Goal: Task Accomplishment & Management: Use online tool/utility

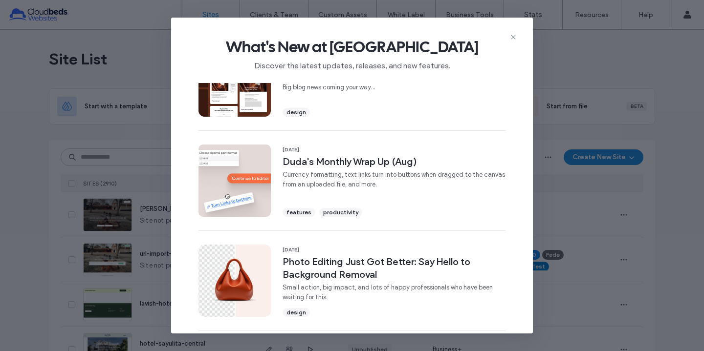
scroll to position [52, 0]
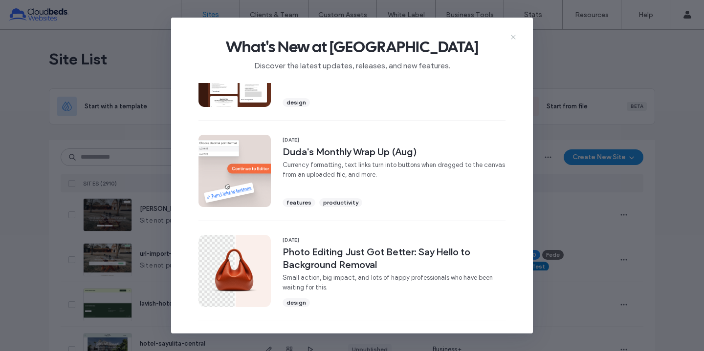
click at [515, 35] on use at bounding box center [513, 37] width 4 height 4
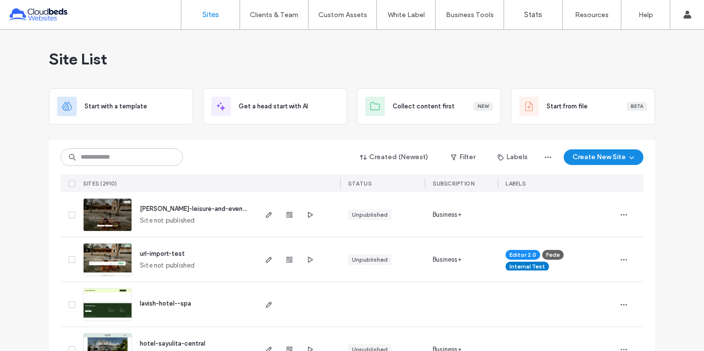
click at [537, 64] on div "Site List" at bounding box center [352, 59] width 606 height 59
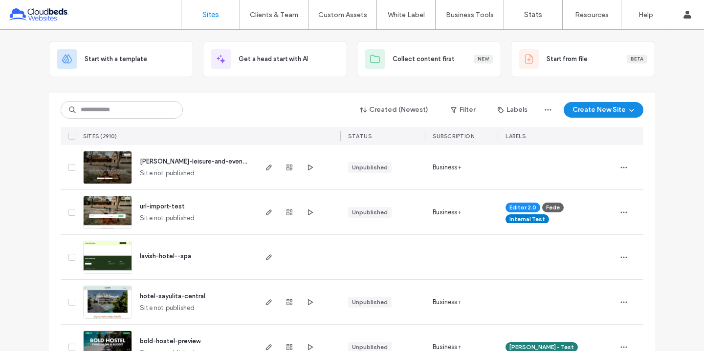
scroll to position [50, 0]
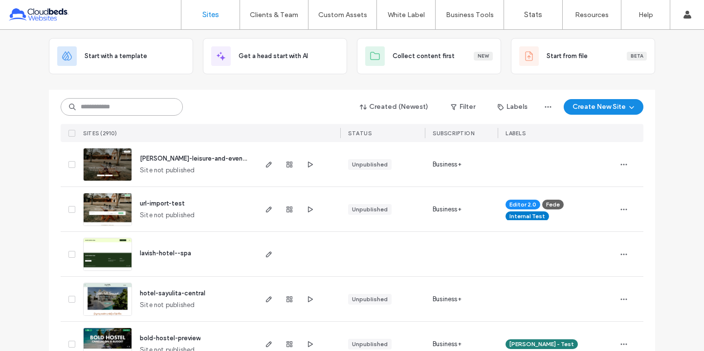
click at [108, 108] on input at bounding box center [122, 107] width 122 height 18
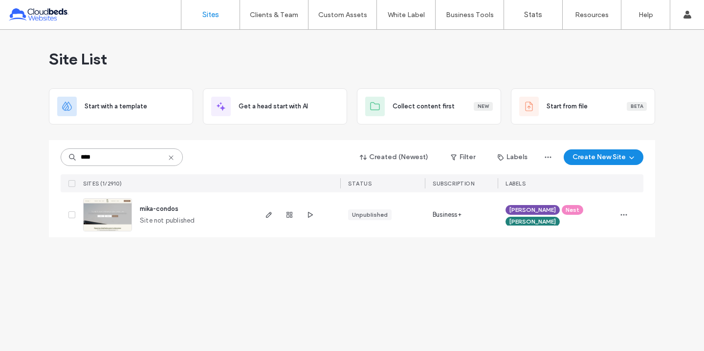
scroll to position [0, 0]
type input "****"
click at [267, 214] on icon "button" at bounding box center [269, 215] width 8 height 8
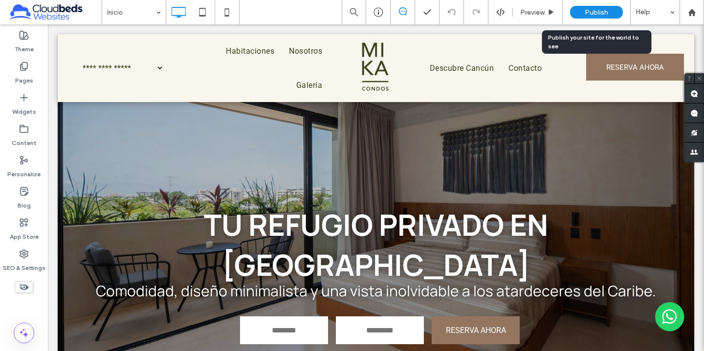
click at [594, 15] on span "Publish" at bounding box center [595, 12] width 23 height 8
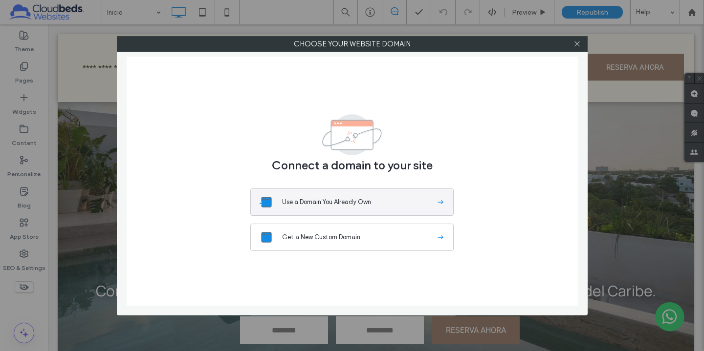
click at [285, 194] on button "Use a Domain You Already Own" at bounding box center [351, 202] width 203 height 27
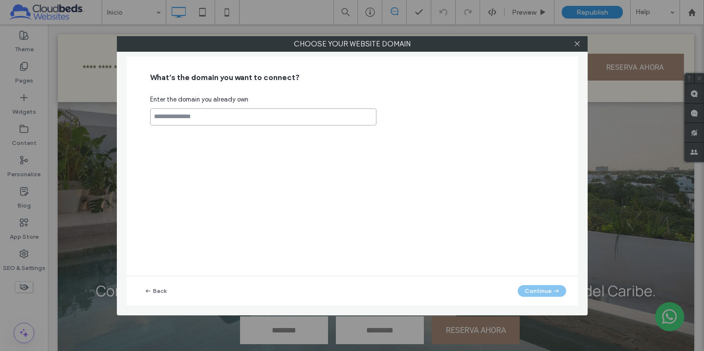
click at [223, 121] on input at bounding box center [263, 116] width 226 height 17
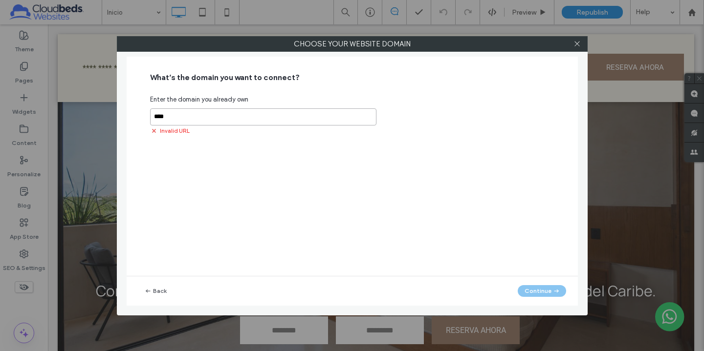
paste input "**********"
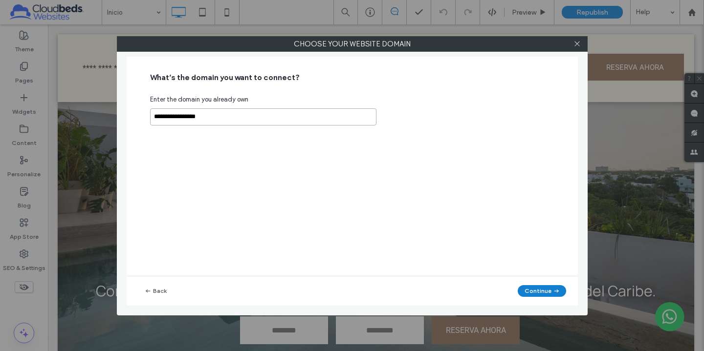
type input "**********"
click at [530, 293] on button "Continue" at bounding box center [542, 291] width 48 height 12
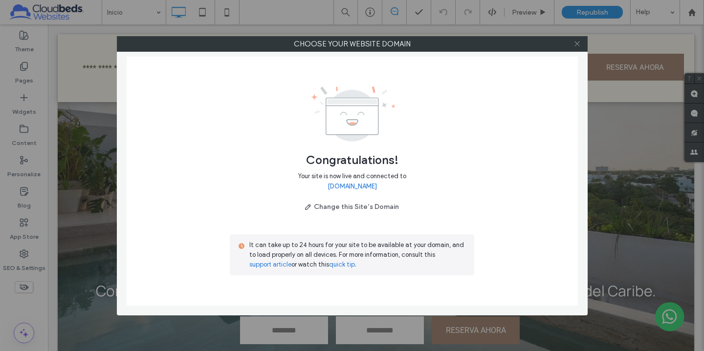
click at [576, 41] on icon at bounding box center [576, 43] width 7 height 7
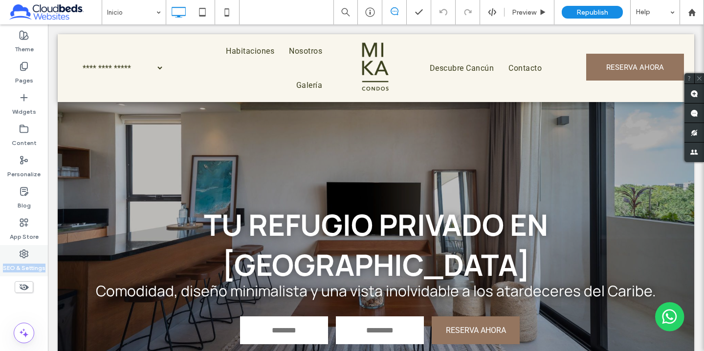
drag, startPoint x: 17, startPoint y: 279, endPoint x: 22, endPoint y: 260, distance: 19.9
click at [22, 260] on div "Theme Pages Widgets Content Personalize Blog App Store SEO & Settings" at bounding box center [24, 187] width 48 height 327
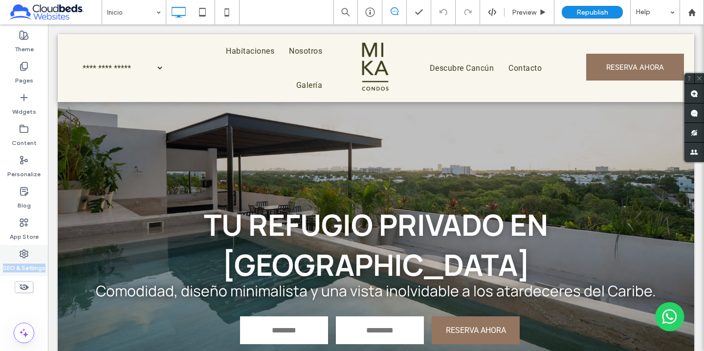
click at [22, 260] on label "SEO & Settings" at bounding box center [24, 266] width 43 height 14
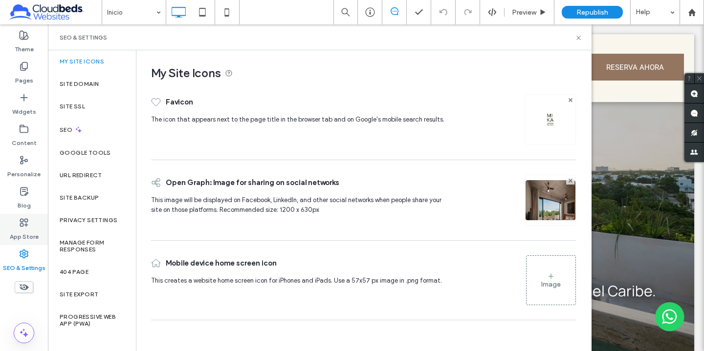
click at [19, 231] on label "App Store" at bounding box center [24, 235] width 29 height 14
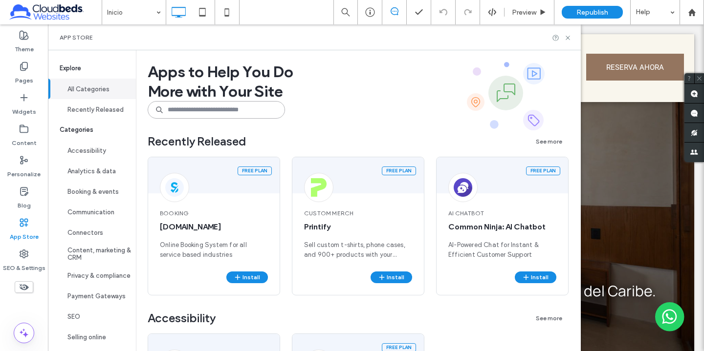
click at [228, 108] on input at bounding box center [216, 110] width 137 height 18
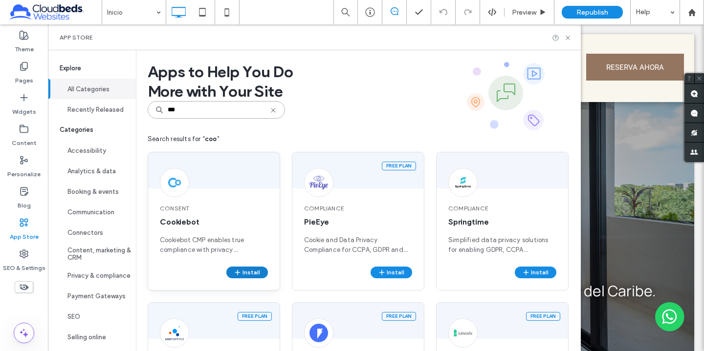
type input "***"
click at [253, 272] on button "Install" at bounding box center [247, 273] width 42 height 12
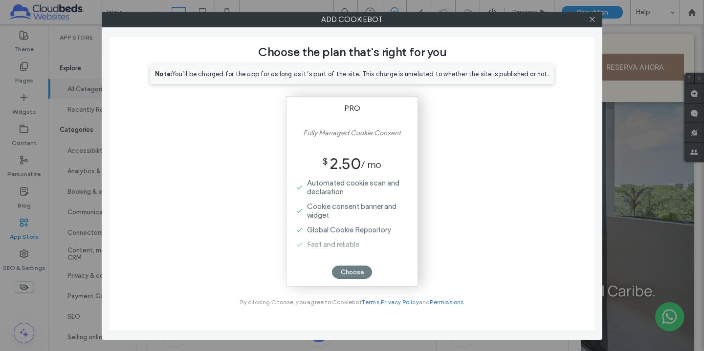
click at [352, 273] on div "Choose" at bounding box center [352, 272] width 40 height 13
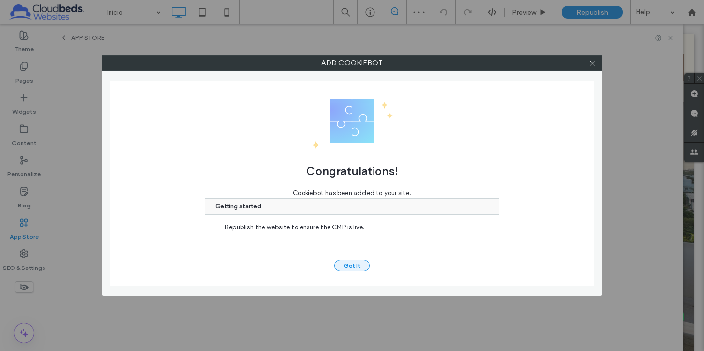
click at [353, 267] on button "Got It" at bounding box center [351, 266] width 35 height 12
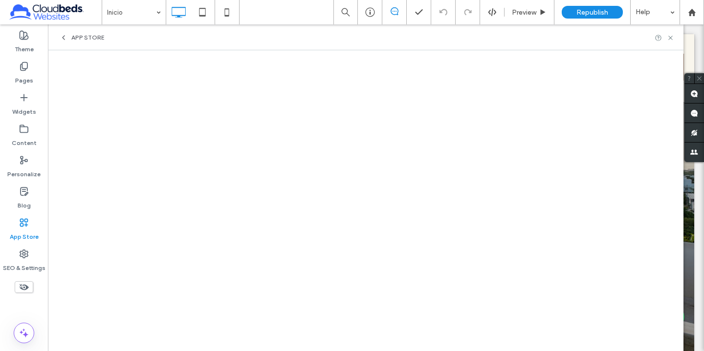
click at [67, 43] on div "App Store" at bounding box center [365, 37] width 635 height 26
click at [78, 39] on span "App Store" at bounding box center [87, 38] width 33 height 8
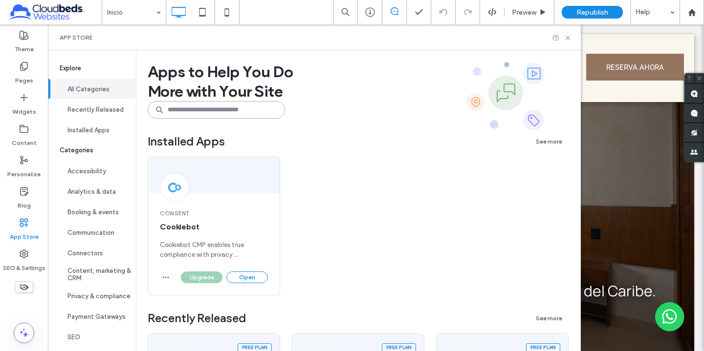
click at [202, 112] on input at bounding box center [216, 110] width 137 height 18
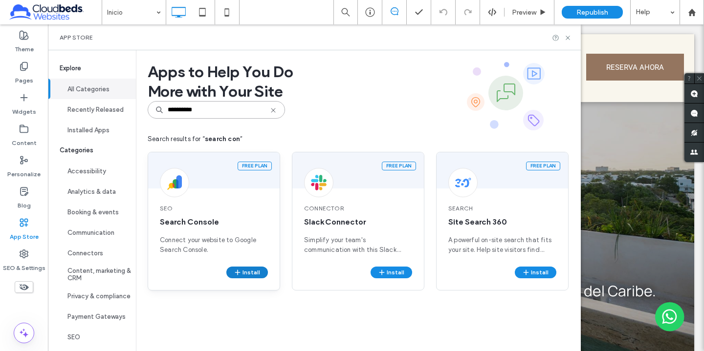
type input "**********"
click at [244, 270] on button "Install" at bounding box center [247, 273] width 42 height 12
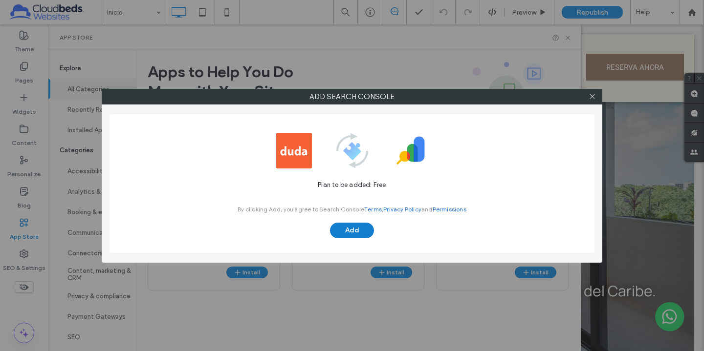
click at [345, 233] on button "Add" at bounding box center [352, 231] width 44 height 16
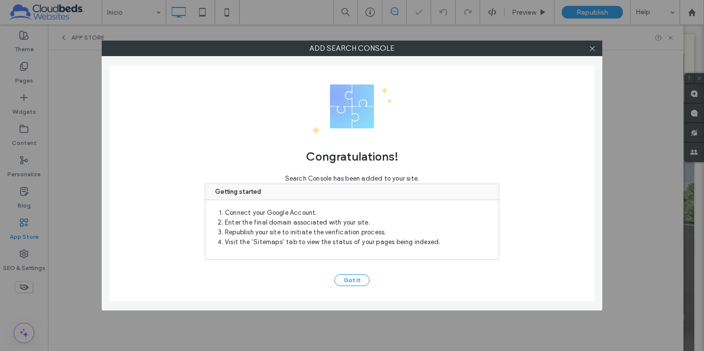
select select "Language Translate Widget"
click at [362, 286] on button "Got It" at bounding box center [351, 281] width 35 height 12
